Goal: Navigation & Orientation: Find specific page/section

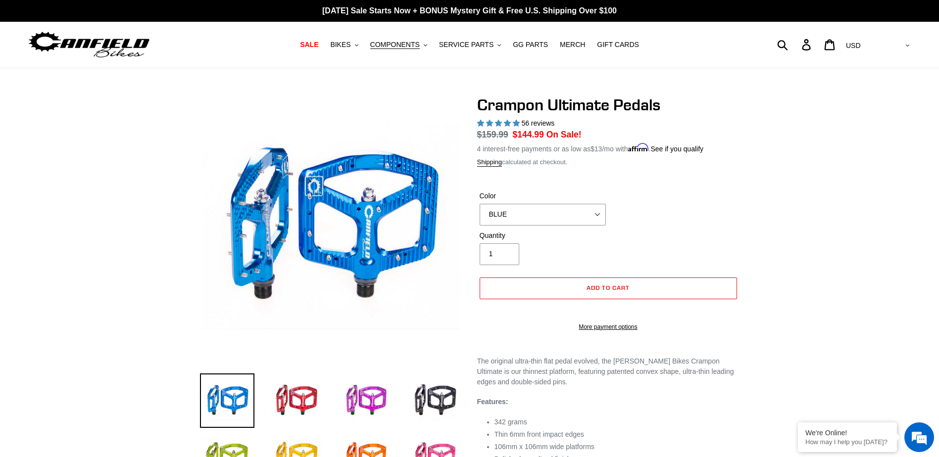
select select "highest-rating"
click at [820, 198] on div at bounding box center [469, 350] width 939 height 509
click at [409, 48] on span "COMPONENTS" at bounding box center [394, 45] width 49 height 8
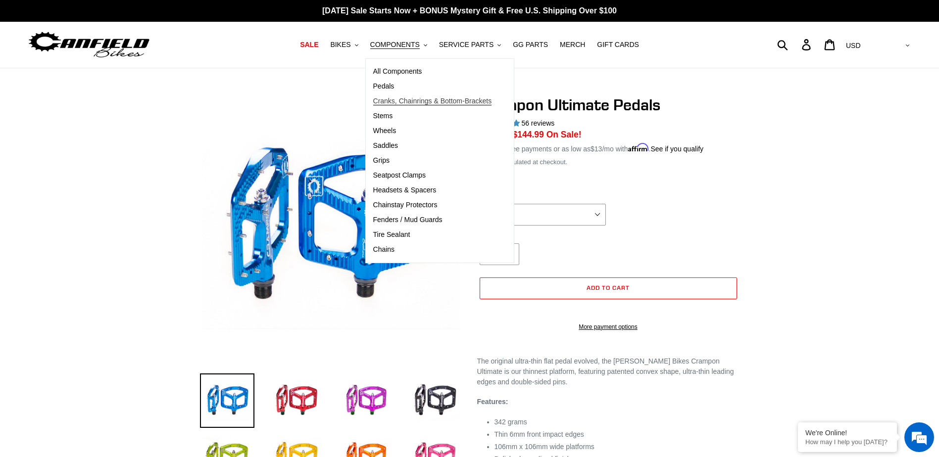
click at [431, 100] on span "Cranks, Chainrings & Bottom-Brackets" at bounding box center [432, 101] width 119 height 8
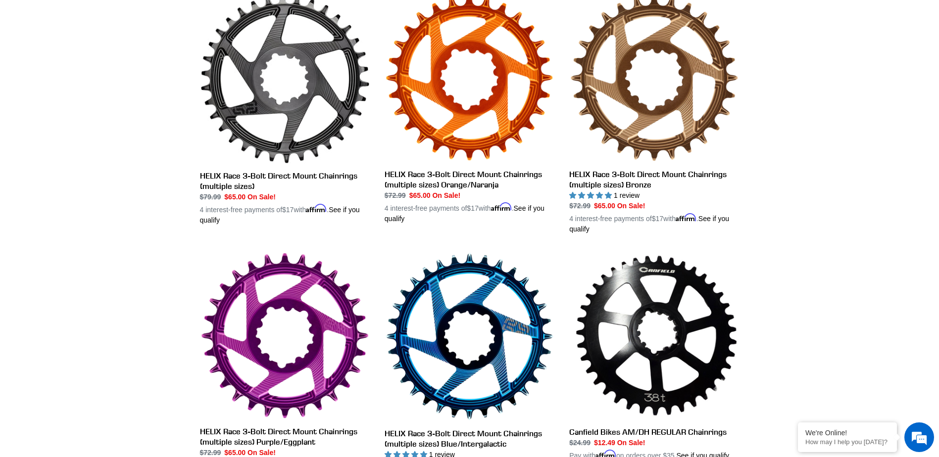
scroll to position [495, 0]
